Goal: Transaction & Acquisition: Purchase product/service

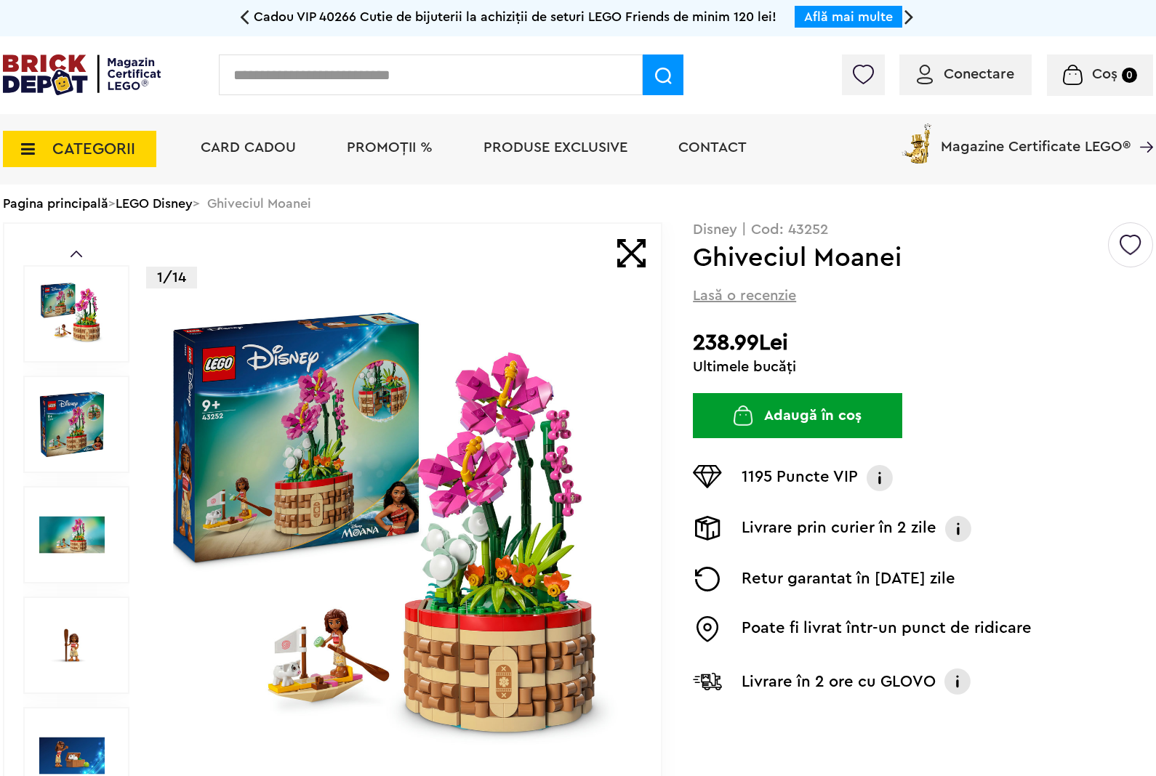
click at [833, 437] on button "Adaugă în coș" at bounding box center [797, 415] width 209 height 45
click at [838, 406] on button "Adaugă în coș" at bounding box center [797, 415] width 209 height 45
click at [993, 81] on span "Conectare" at bounding box center [979, 74] width 71 height 15
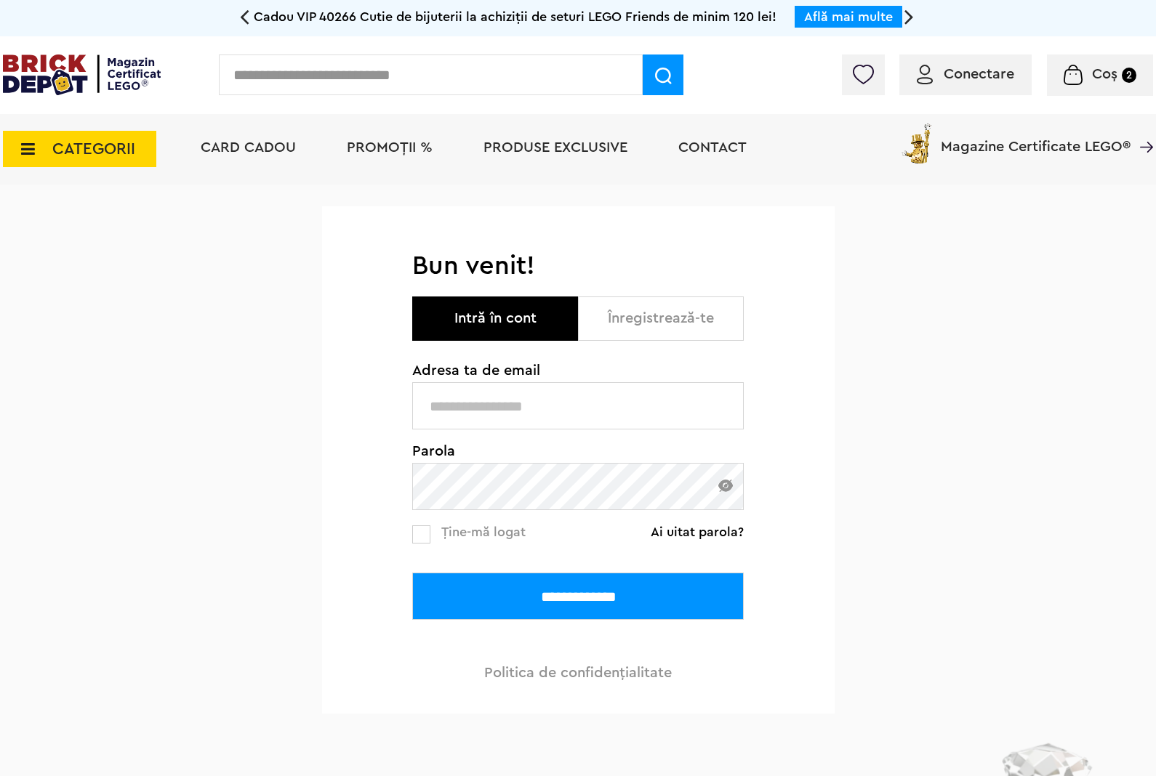
type input "**********"
click at [583, 609] on input "**********" at bounding box center [578, 596] width 332 height 47
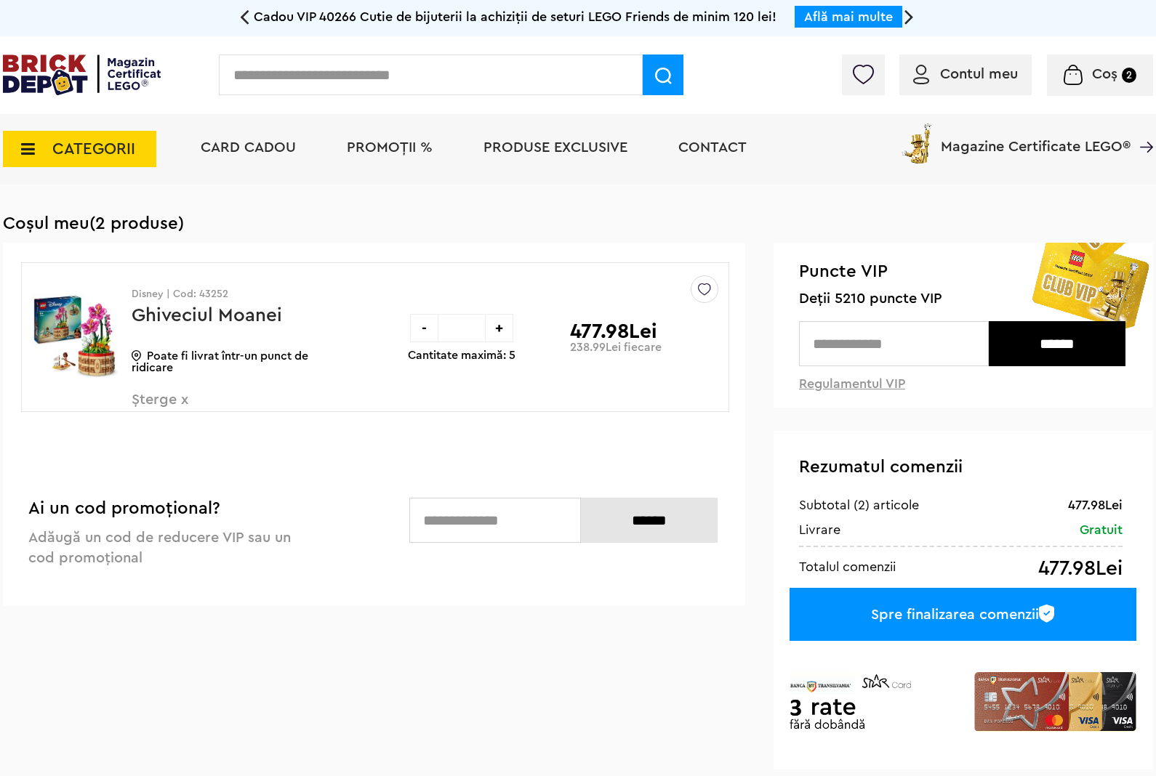
click at [424, 324] on div "-" at bounding box center [424, 328] width 28 height 28
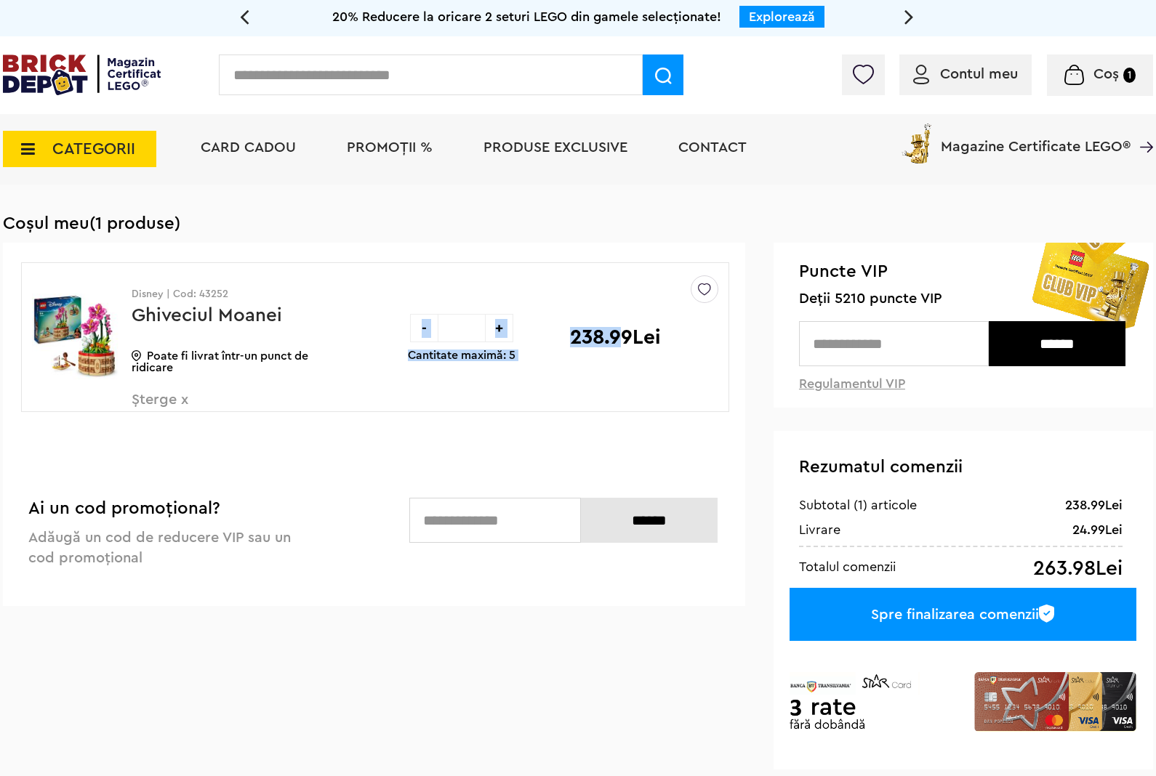
drag, startPoint x: 562, startPoint y: 332, endPoint x: 629, endPoint y: 337, distance: 67.1
click at [629, 337] on div "- * + Cantitate maximă: 5 238.99Lei" at bounding box center [546, 337] width 276 height 148
click at [629, 336] on p "238.99Lei" at bounding box center [615, 337] width 91 height 20
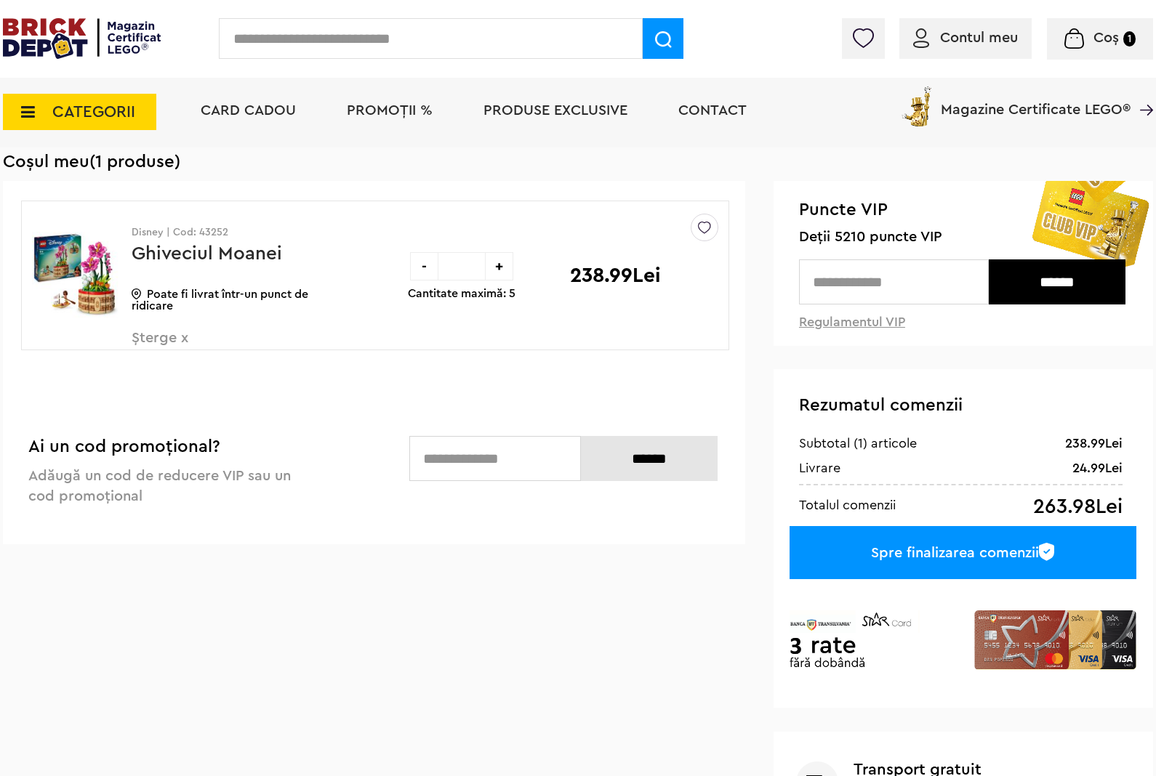
scroll to position [81, 0]
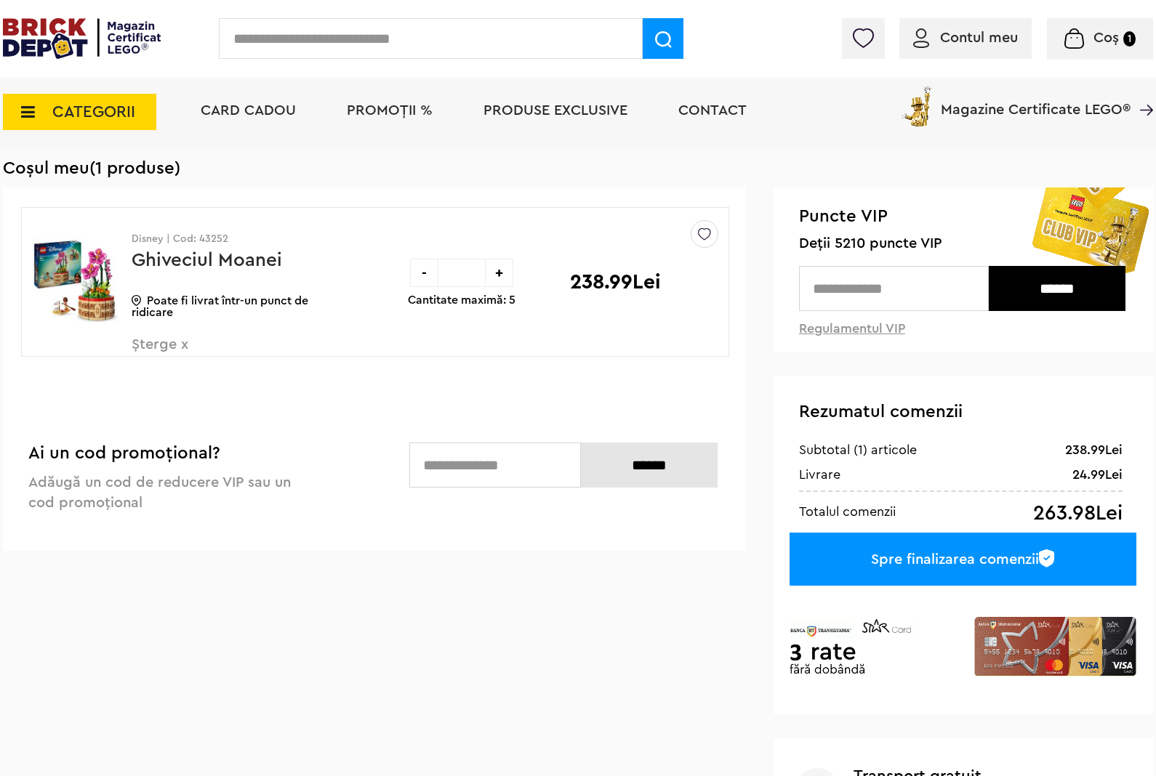
click at [958, 292] on input "text" at bounding box center [894, 288] width 190 height 45
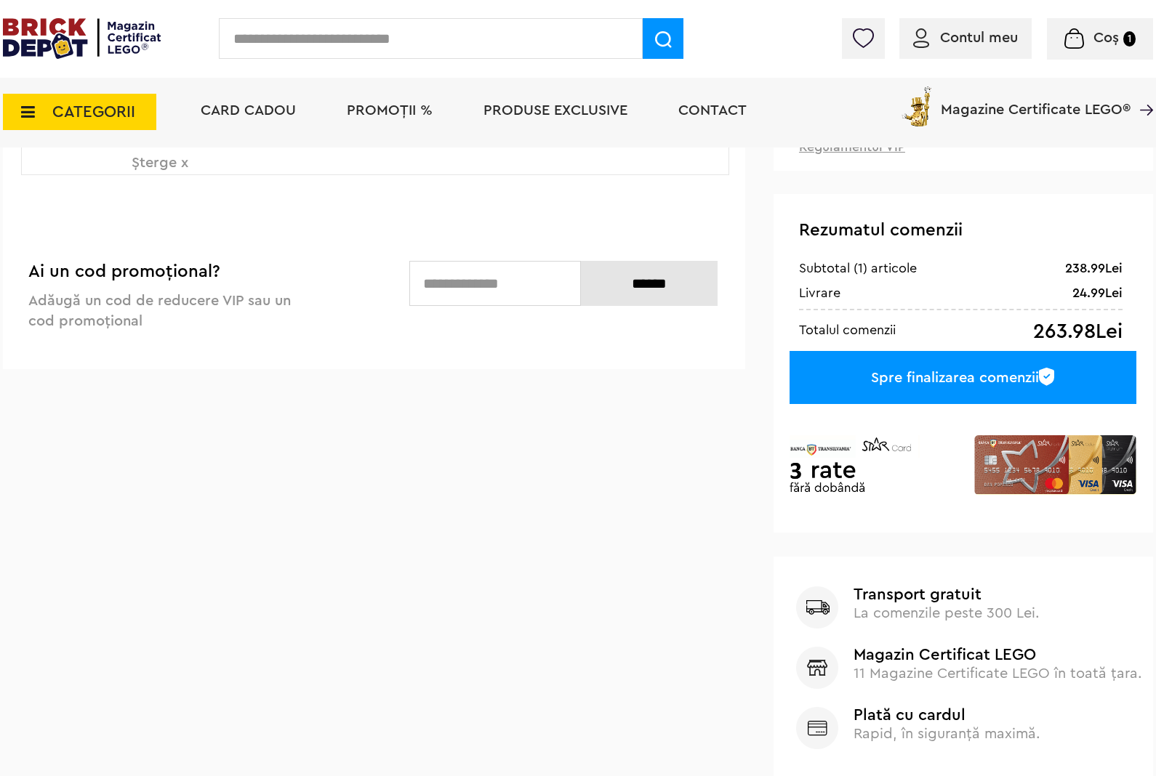
scroll to position [354, 0]
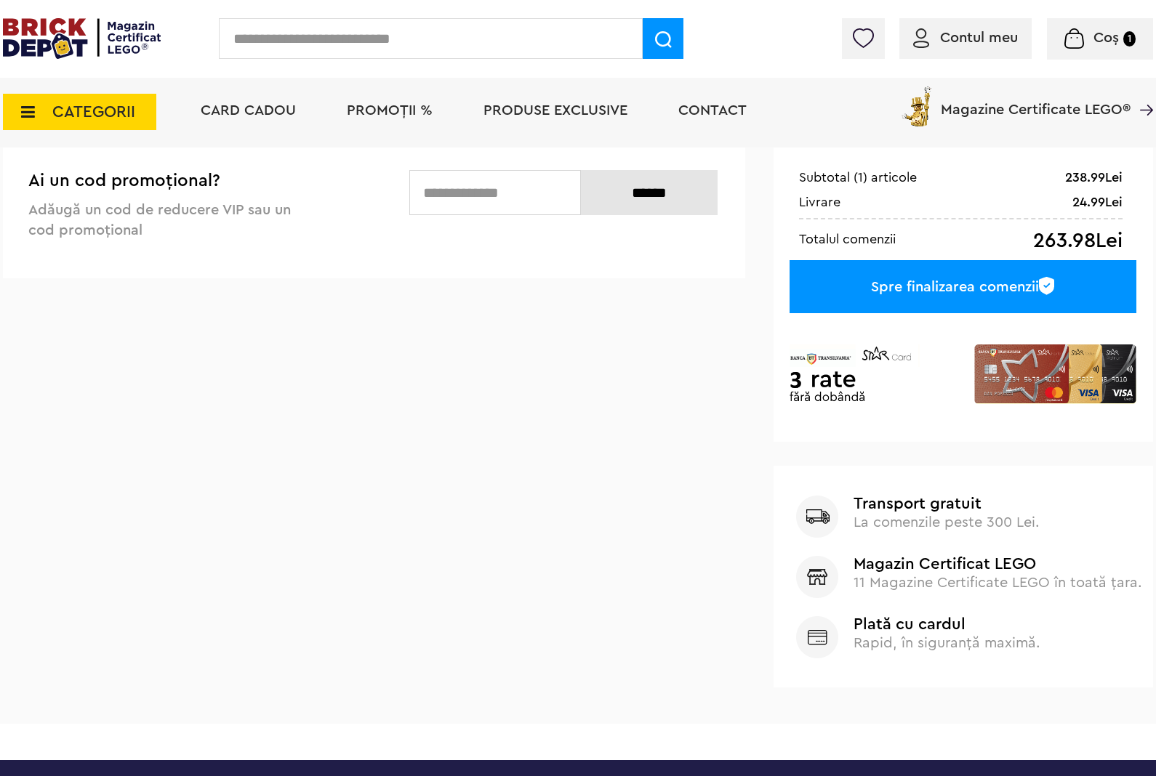
click at [902, 582] on span "11 Magazine Certificate LEGO în toată țara." at bounding box center [997, 583] width 289 height 15
click at [815, 569] on img at bounding box center [817, 577] width 42 height 42
click at [814, 569] on img at bounding box center [817, 577] width 42 height 42
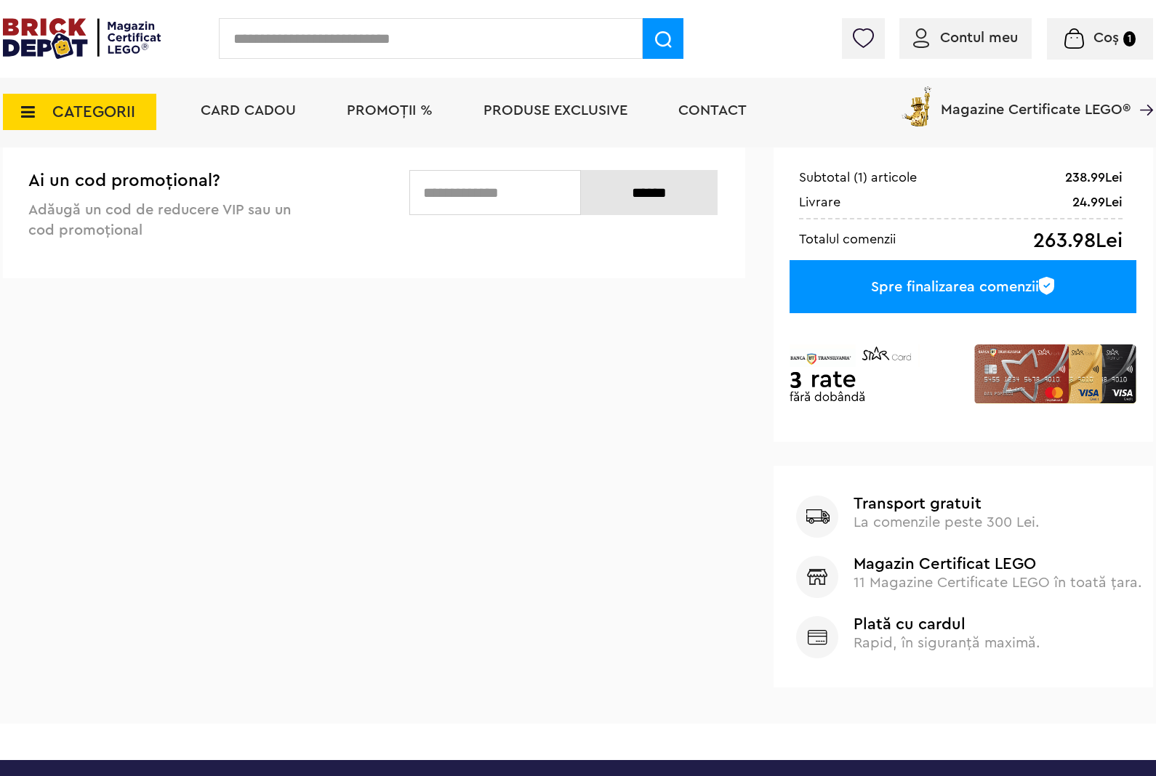
drag, startPoint x: 105, startPoint y: 37, endPoint x: 144, endPoint y: 8, distance: 48.3
click at [105, 37] on img at bounding box center [82, 38] width 158 height 41
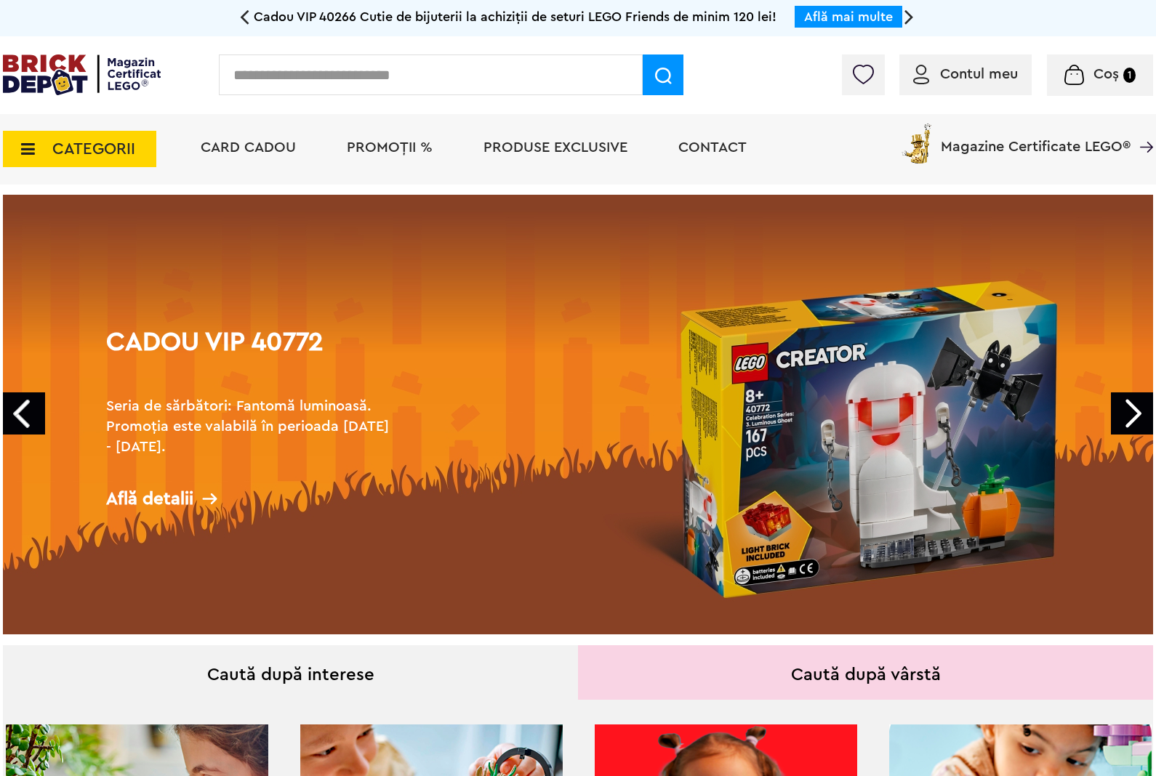
click at [320, 69] on input "text" at bounding box center [431, 75] width 424 height 41
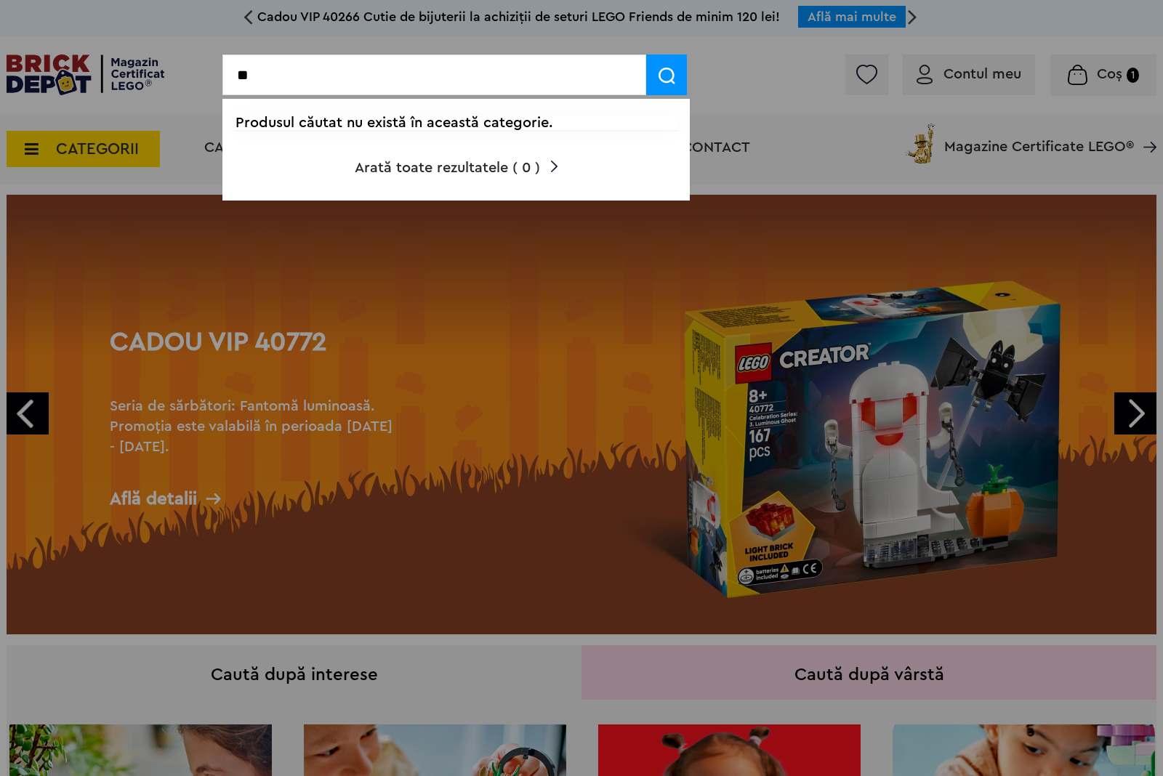
type input "*"
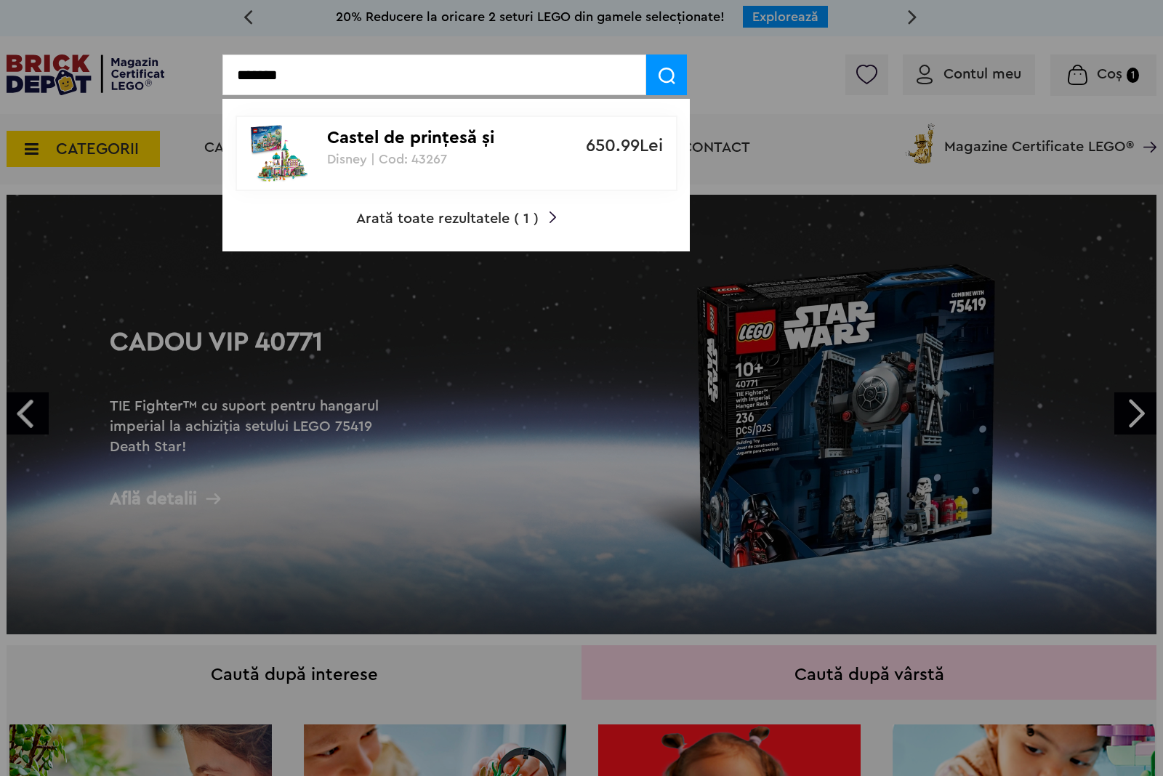
type input "*******"
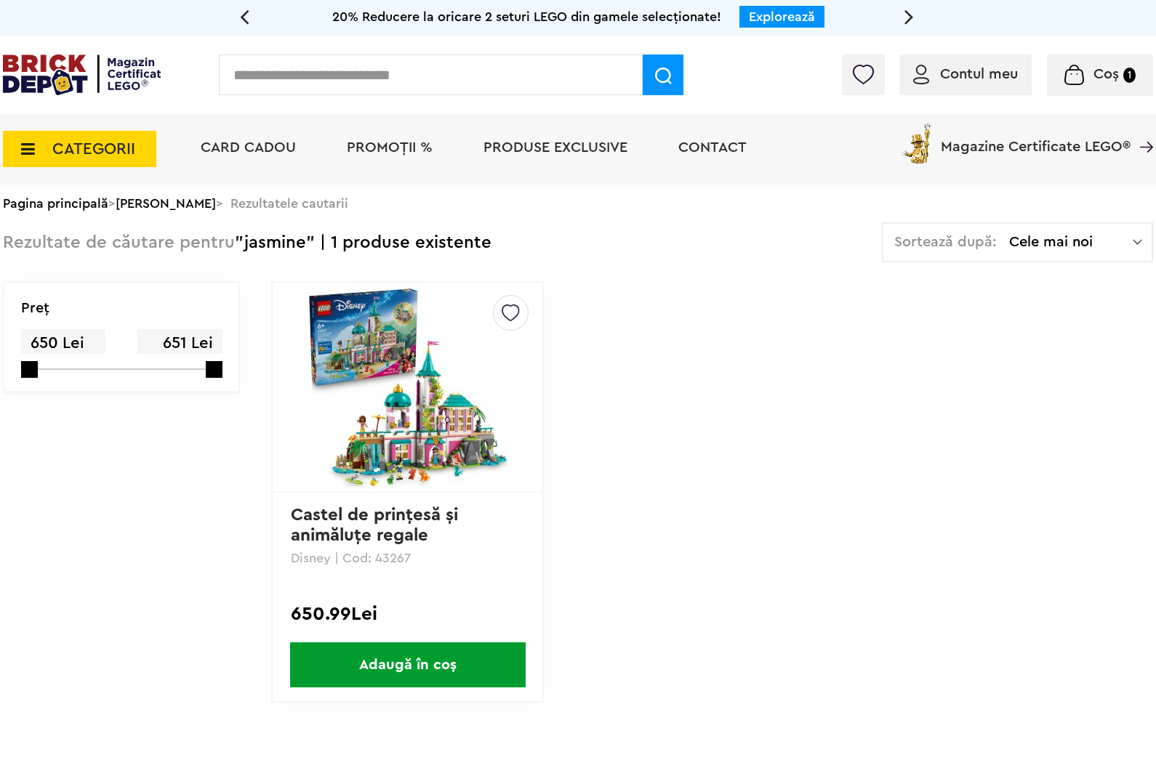
click at [81, 201] on link "Pagina principală" at bounding box center [55, 203] width 105 height 13
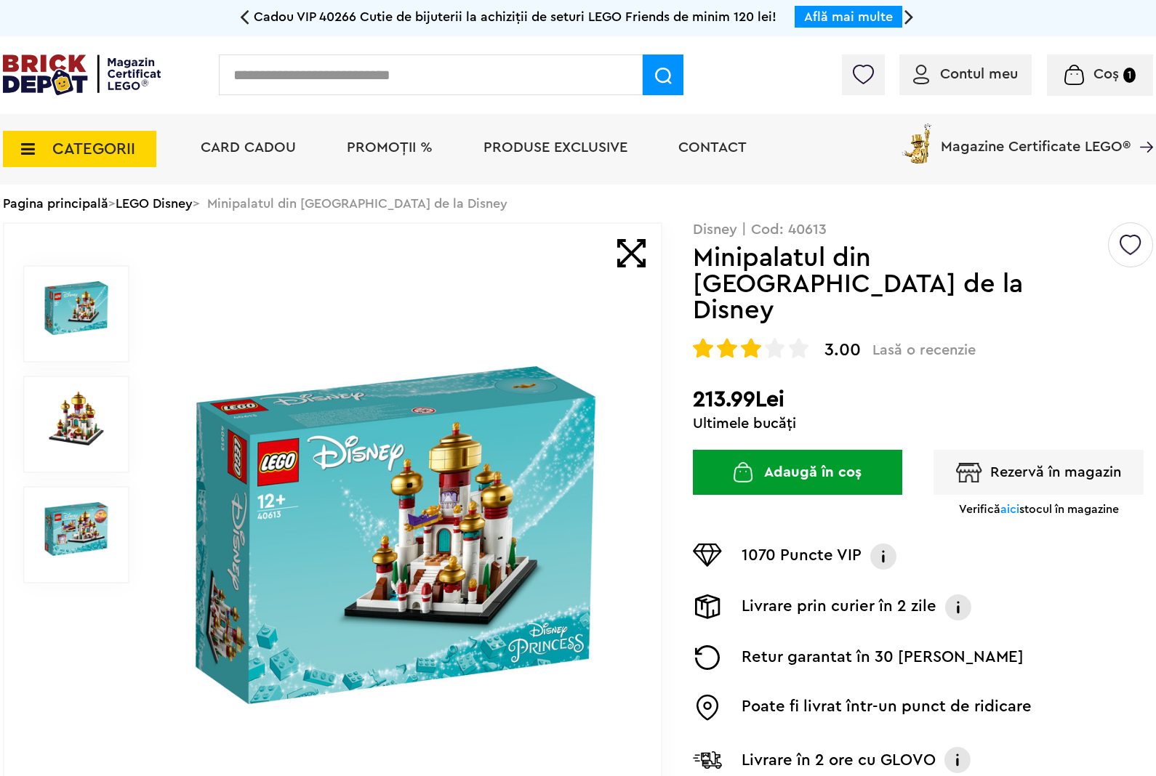
click at [1004, 504] on span "aici" at bounding box center [1009, 510] width 19 height 12
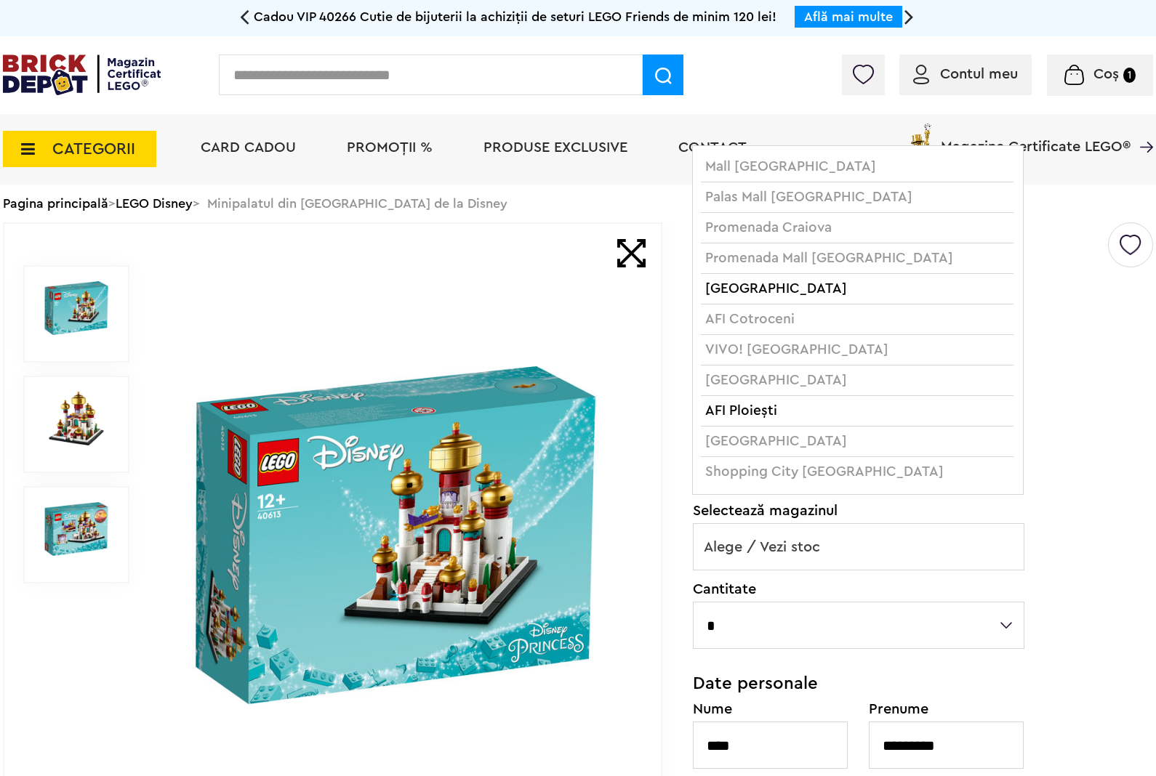
click at [924, 524] on span "Alege / Vezi stoc" at bounding box center [859, 547] width 330 height 47
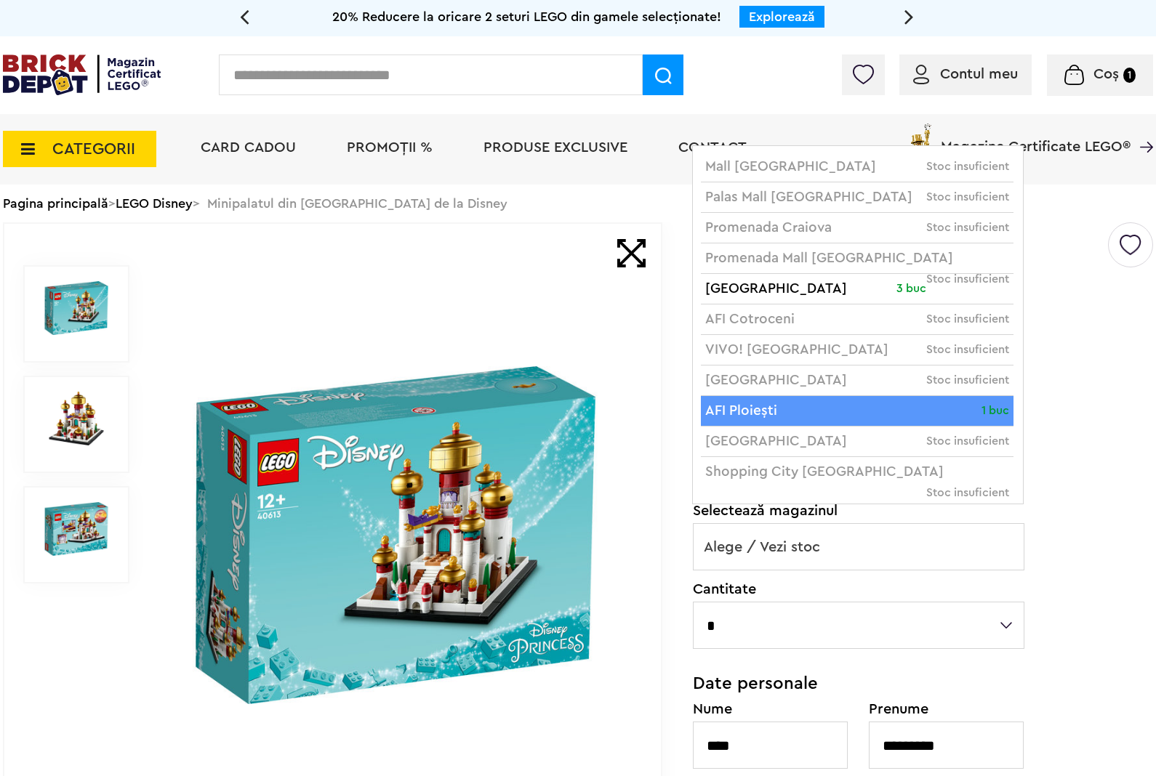
click at [1038, 423] on div "Creează o listă nouă Disney | Cod: 40613 Minipalatul din Agrabah de la Disney 3…" at bounding box center [923, 641] width 460 height 838
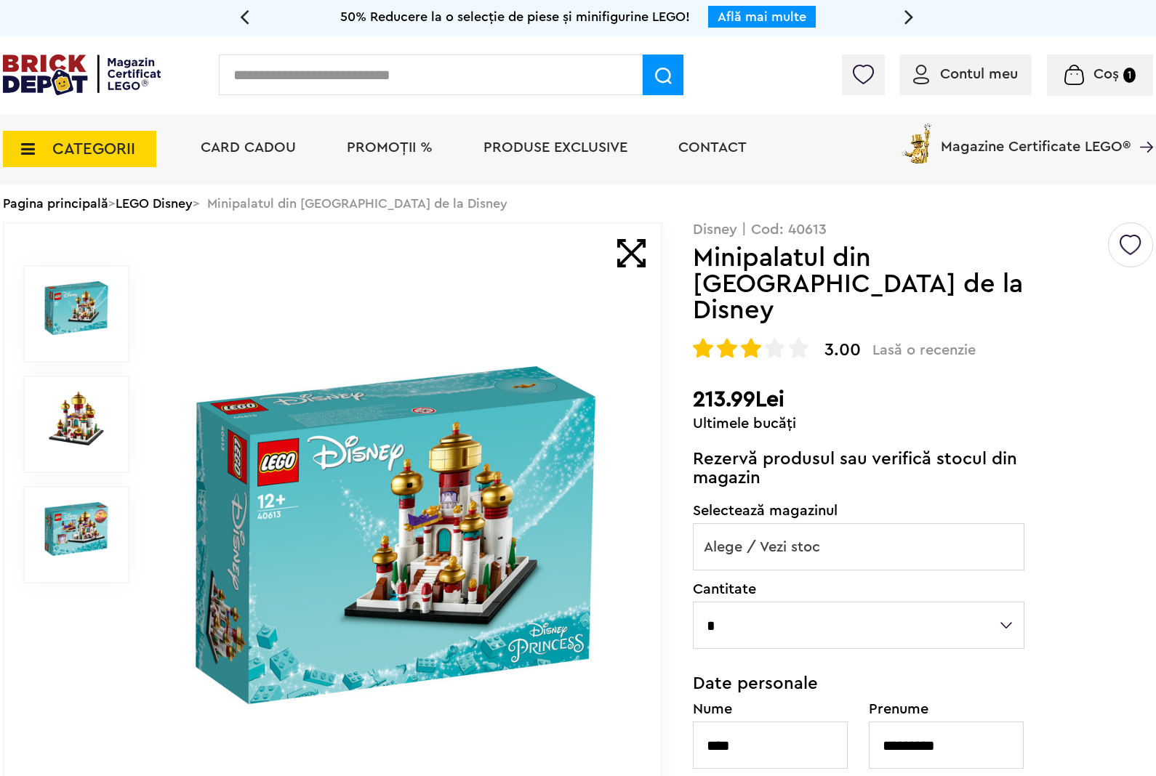
click at [63, 440] on img at bounding box center [76, 419] width 74 height 54
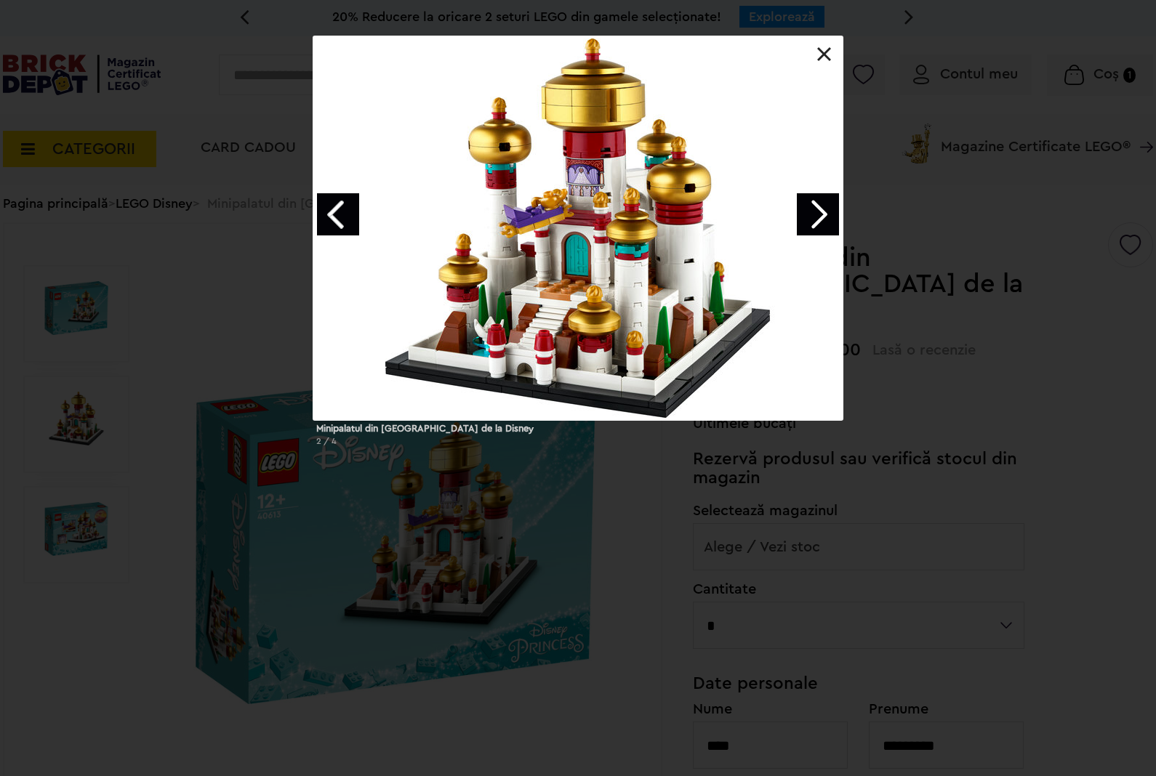
click at [829, 47] on link at bounding box center [824, 54] width 15 height 15
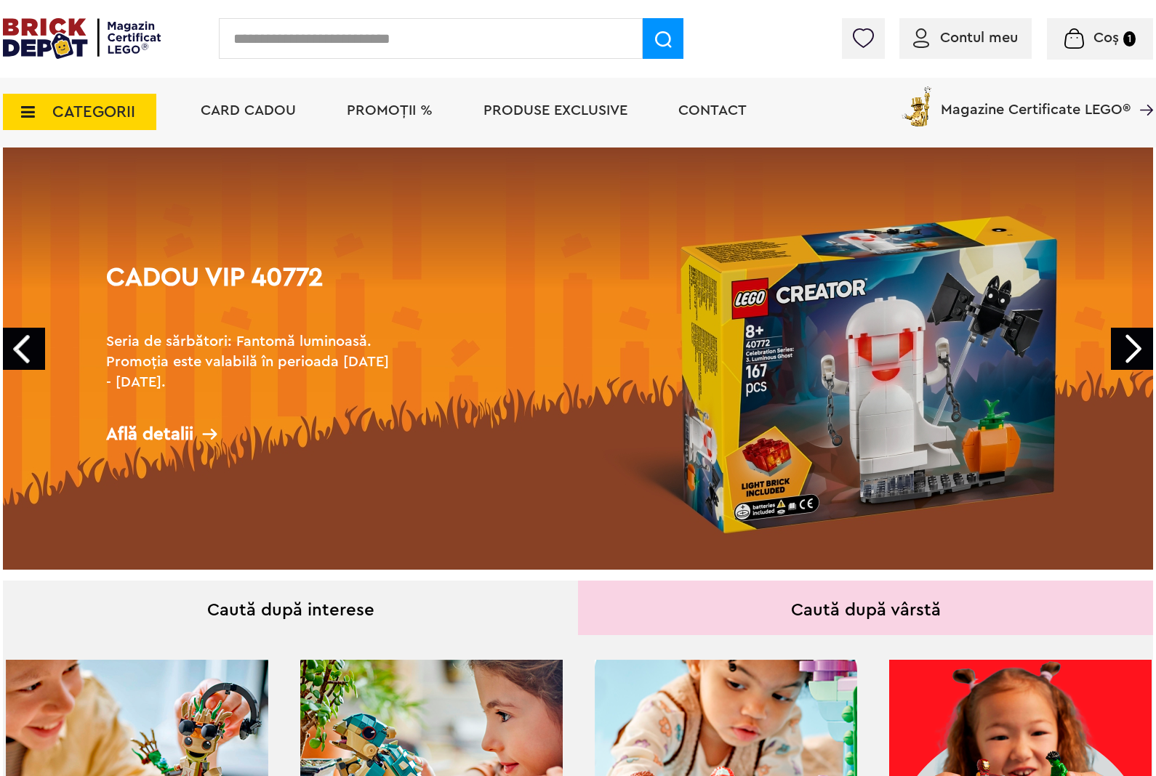
scroll to position [182, 0]
